Goal: Complete application form

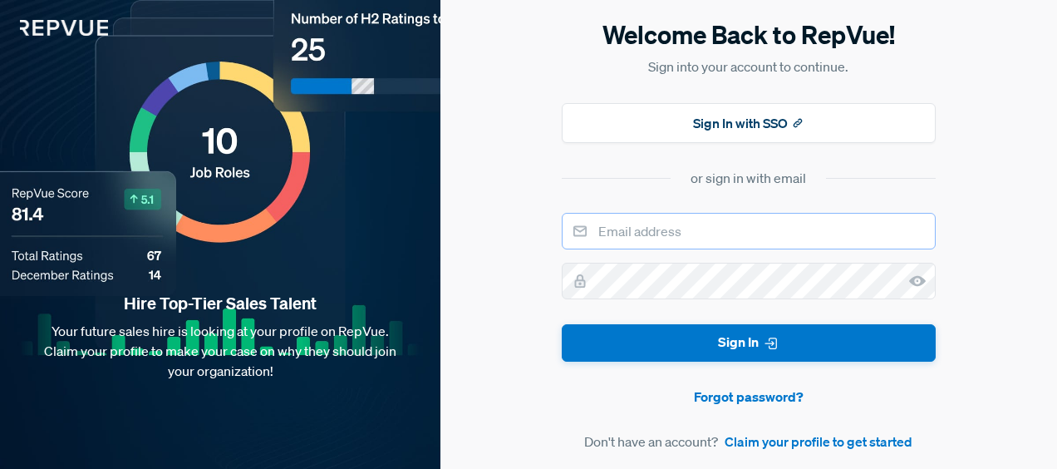
click at [681, 239] on input "email" at bounding box center [749, 231] width 374 height 37
type input "[PERSON_NAME][EMAIL_ADDRESS][DOMAIN_NAME]"
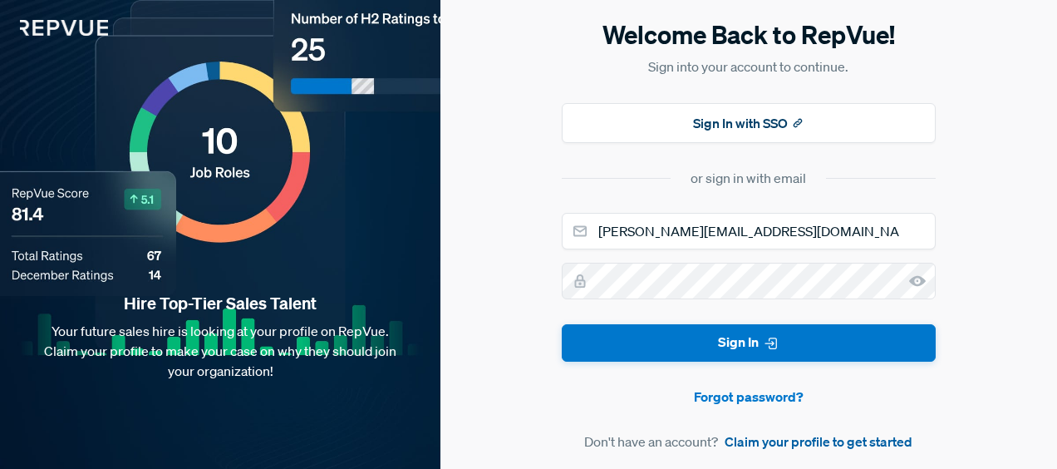
click at [778, 443] on link "Claim your profile to get started" at bounding box center [819, 441] width 188 height 20
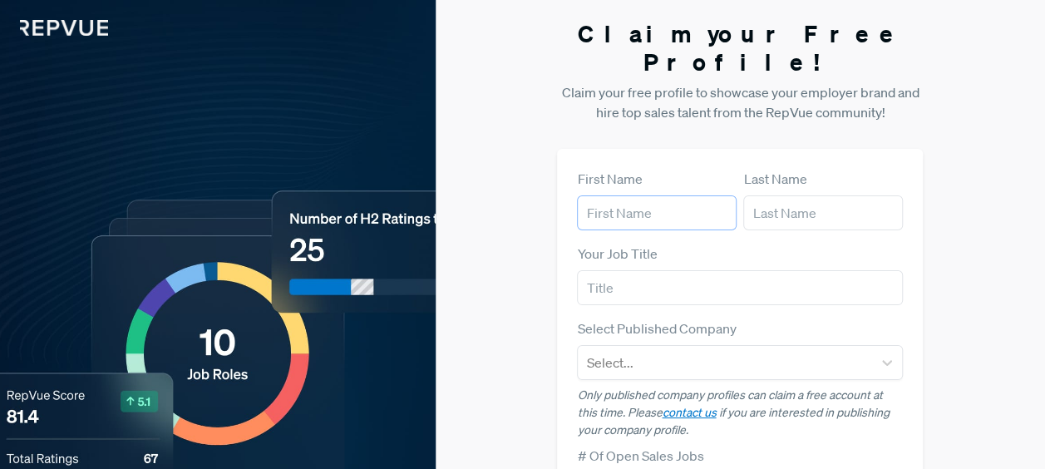
click at [669, 195] on input "text" at bounding box center [657, 212] width 160 height 35
type input "[PERSON_NAME]"
click at [762, 195] on input "text" at bounding box center [823, 212] width 160 height 35
type input "Clay"
click at [661, 275] on input "text" at bounding box center [740, 287] width 326 height 35
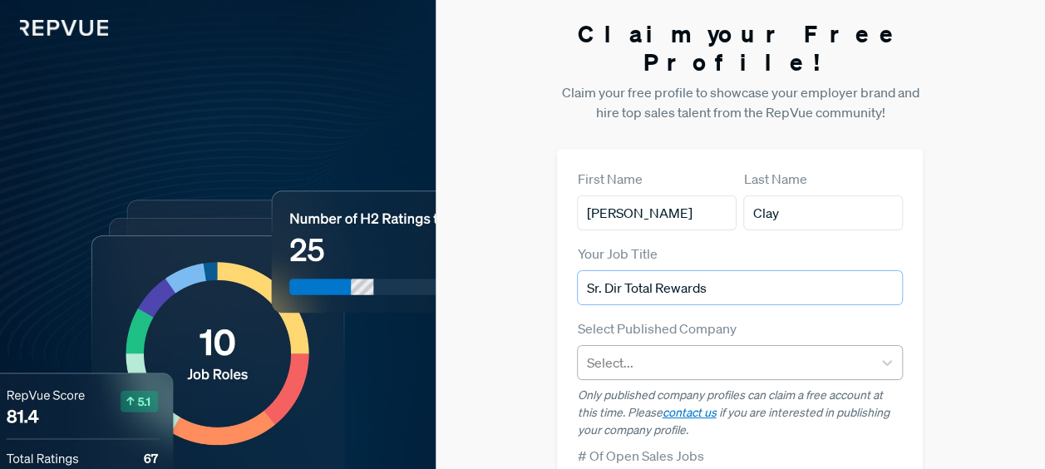
type input "Sr. Dir Total Rewards"
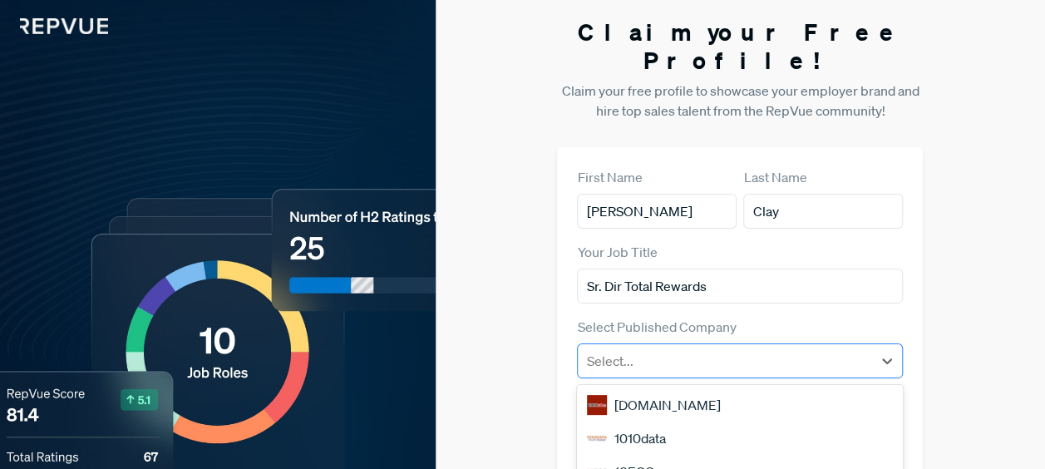
click at [657, 349] on div at bounding box center [725, 360] width 278 height 23
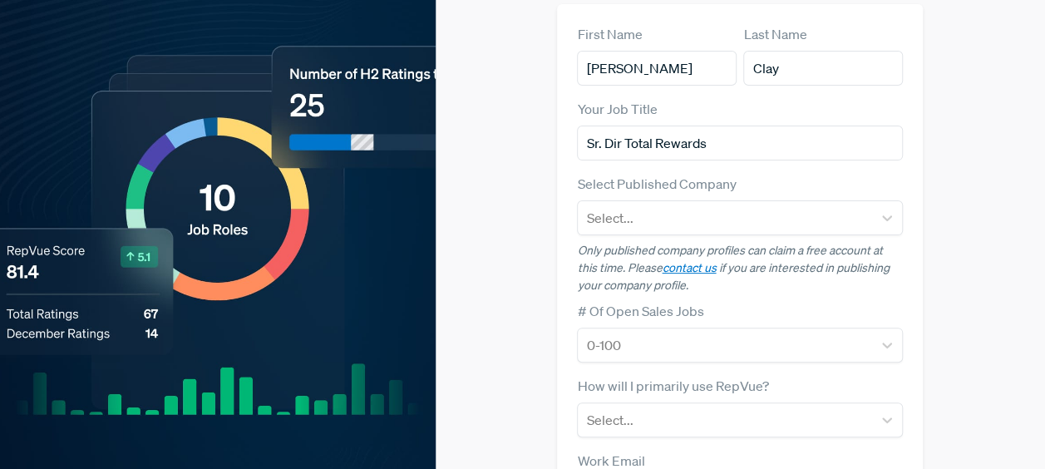
click at [922, 118] on div "First Name [PERSON_NAME] Last Name [PERSON_NAME] Your Job Title Sr. Dir Total R…" at bounding box center [740, 356] width 366 height 705
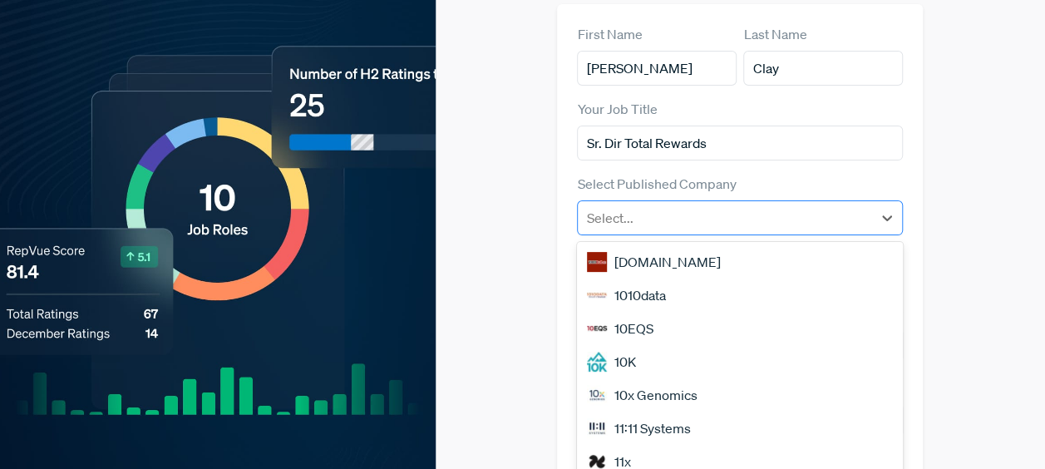
click at [861, 206] on div at bounding box center [725, 217] width 278 height 23
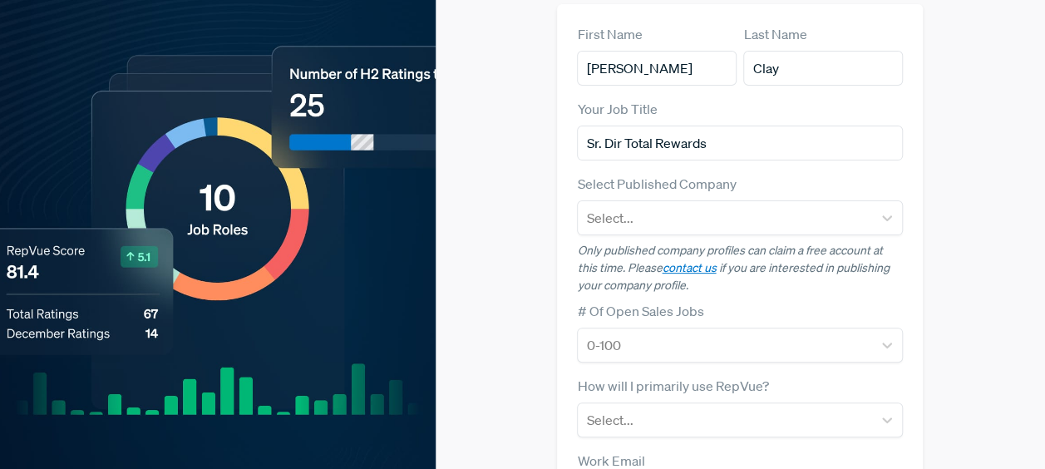
click at [969, 181] on div "Claim your Free Profile! Claim your free profile to showcase your employer bran…" at bounding box center [739, 291] width 609 height 873
